Goal: Task Accomplishment & Management: Manage account settings

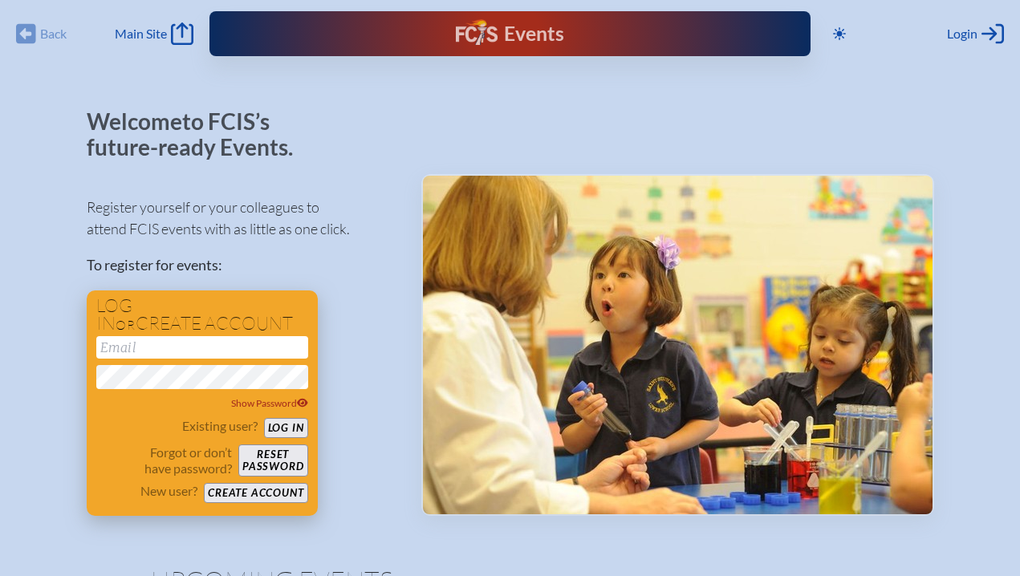
type input "[EMAIL_ADDRESS][DOMAIN_NAME]"
click at [284, 428] on button "Log in" at bounding box center [286, 428] width 44 height 20
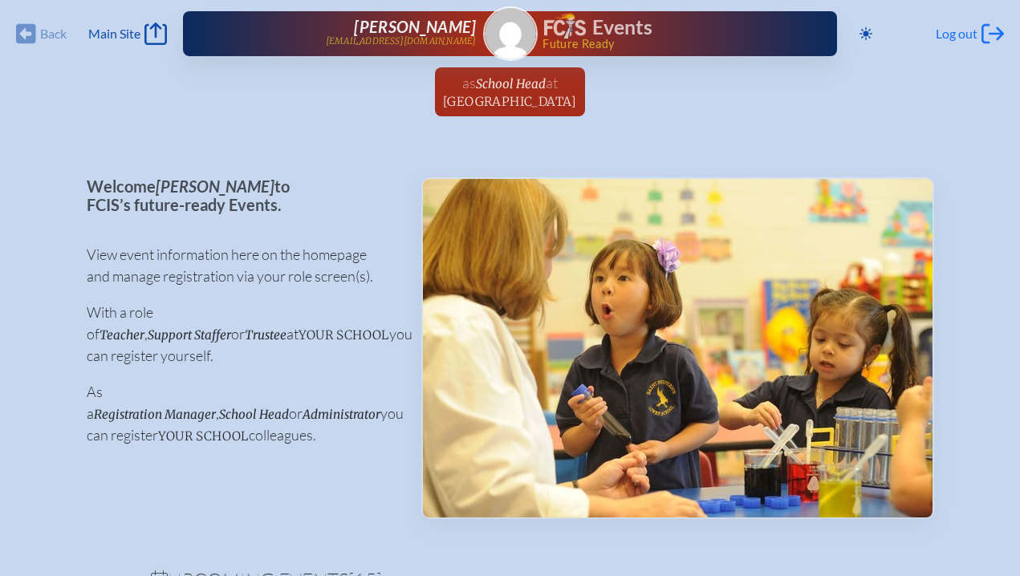
click at [947, 33] on span "Log out" at bounding box center [956, 34] width 42 height 16
